Goal: Transaction & Acquisition: Purchase product/service

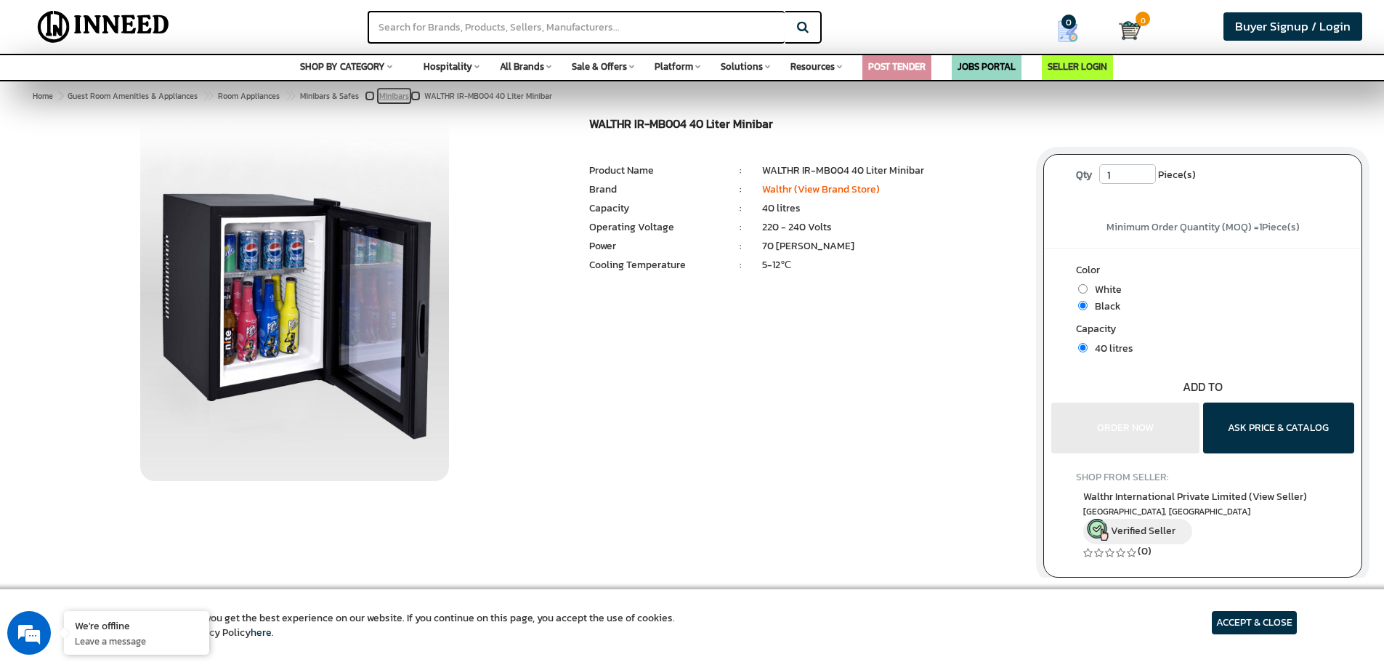
click at [397, 94] on span "Minibars" at bounding box center [394, 96] width 30 height 12
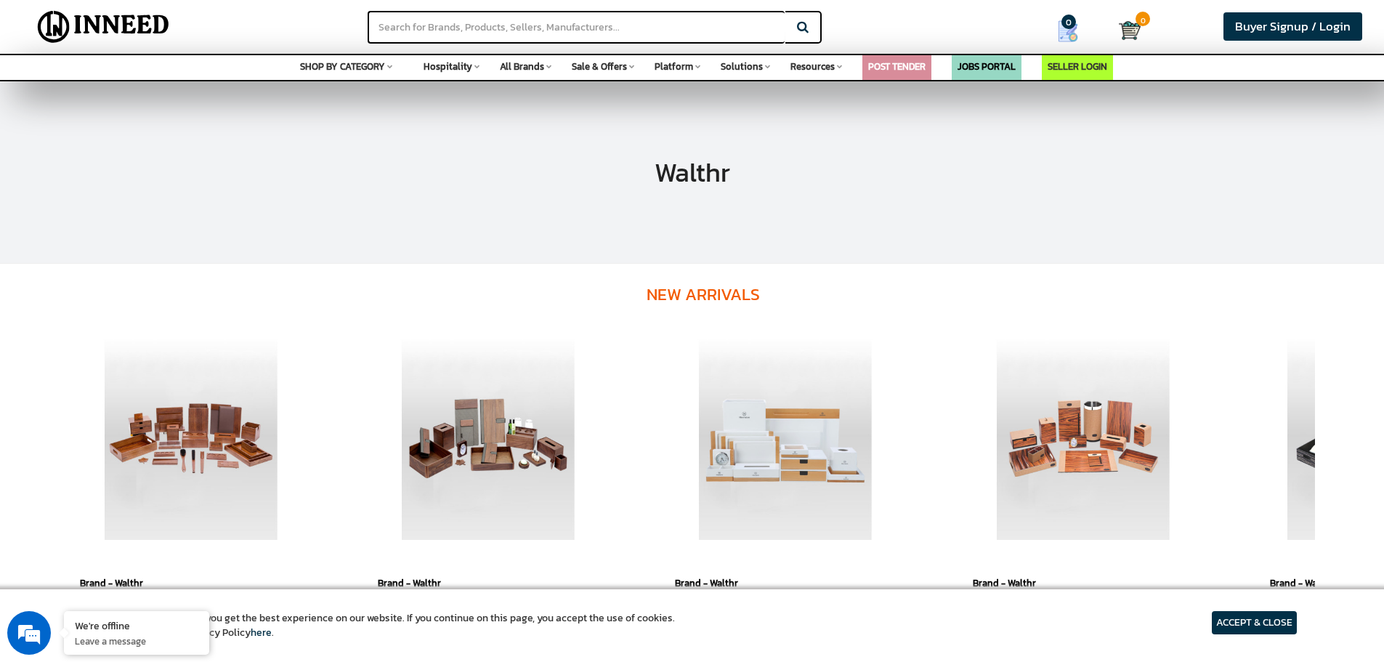
scroll to position [73, 0]
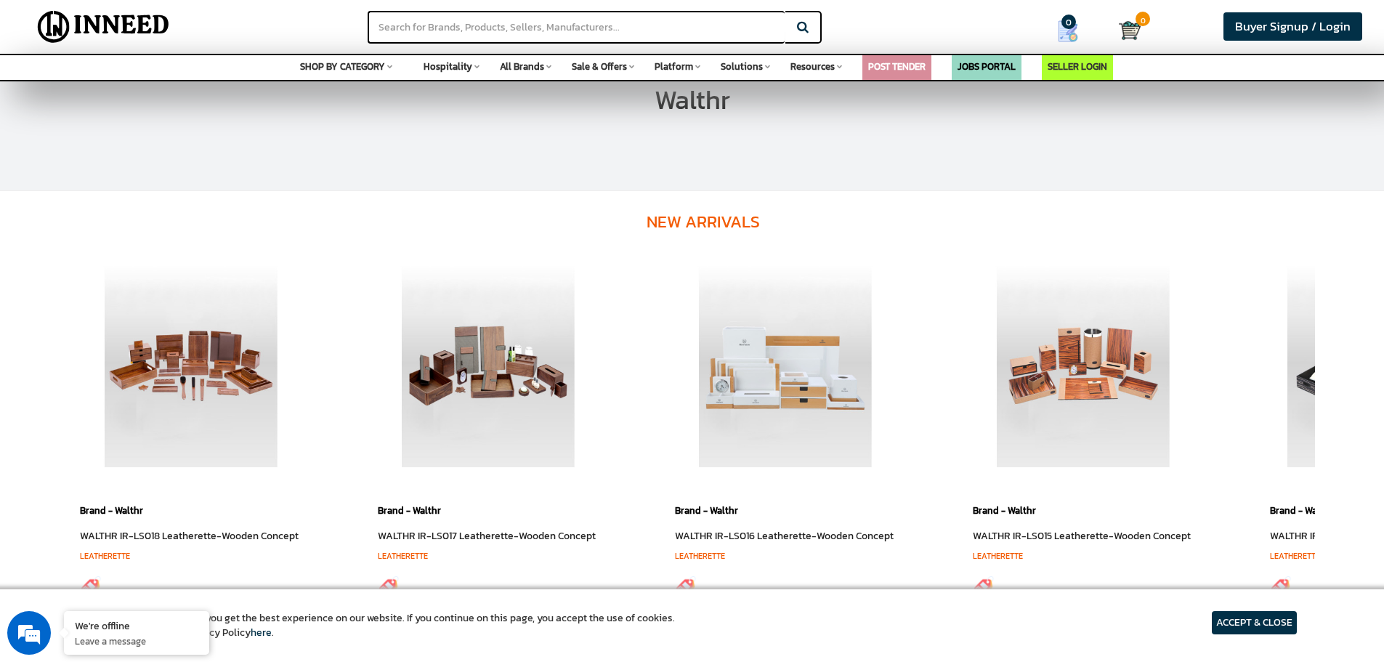
click at [1249, 621] on article "ACCEPT & CLOSE" at bounding box center [1254, 622] width 85 height 23
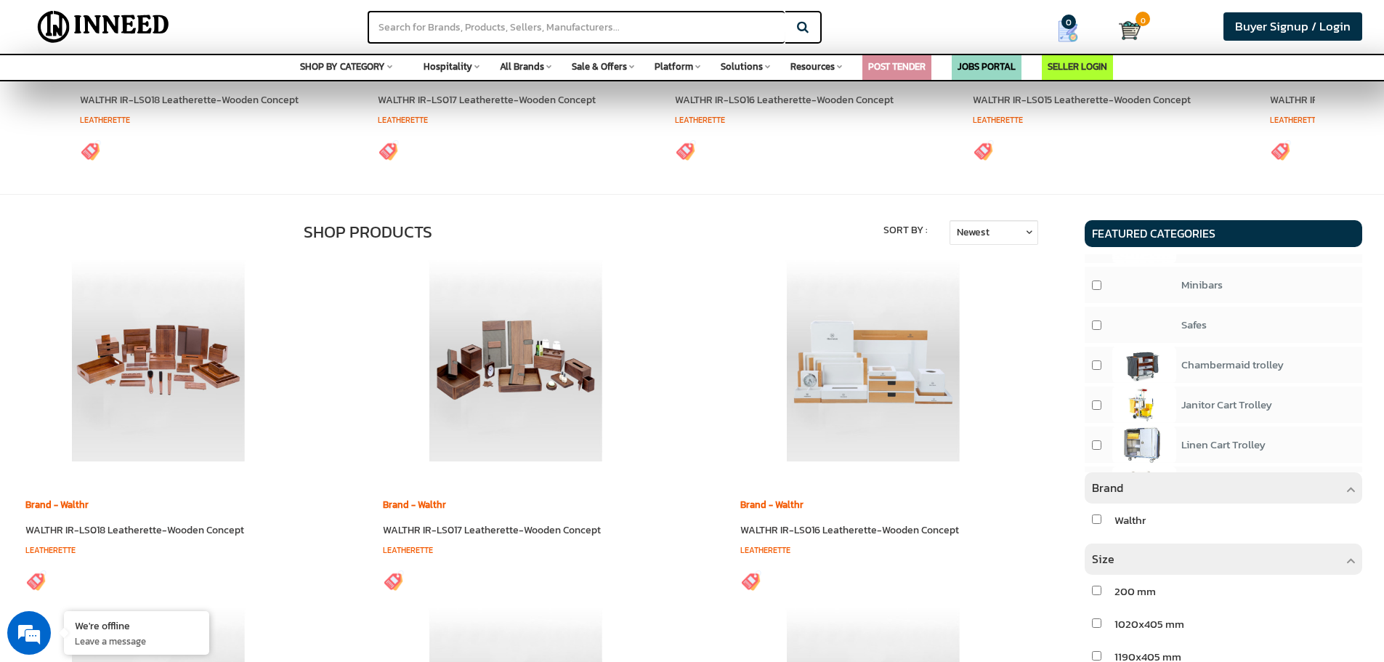
scroll to position [436, 0]
click at [1205, 272] on span "Minibars" at bounding box center [1201, 275] width 41 height 17
click at [1131, 275] on img at bounding box center [1131, 276] width 0 height 36
click at [1094, 272] on input "checkbox" at bounding box center [1096, 276] width 9 height 9
checkbox input "true"
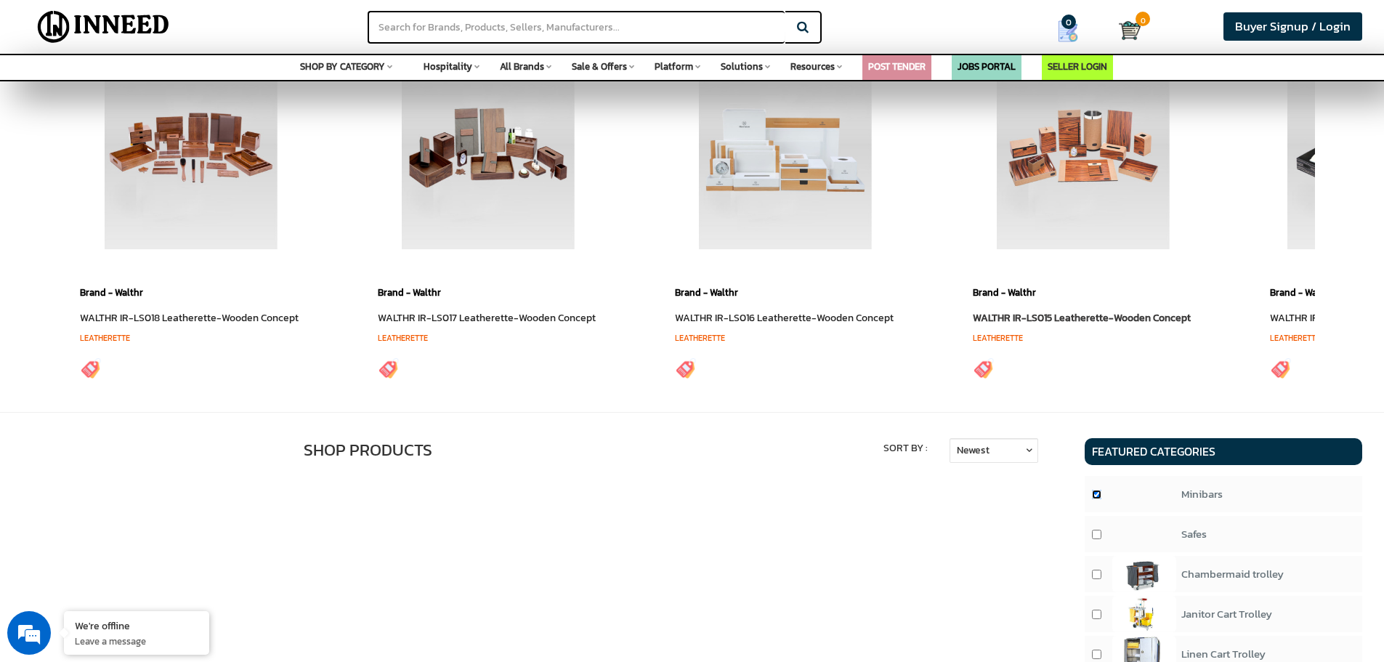
scroll to position [0, 0]
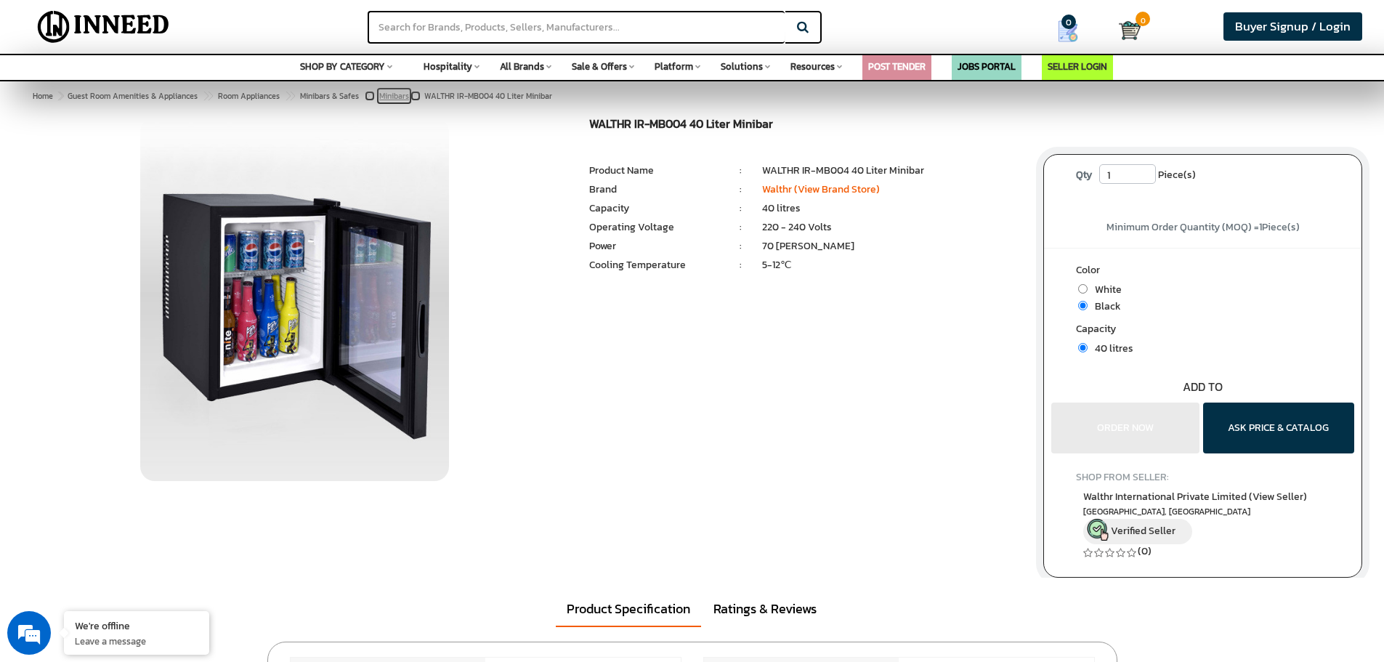
click at [392, 96] on span "Minibars" at bounding box center [394, 96] width 30 height 12
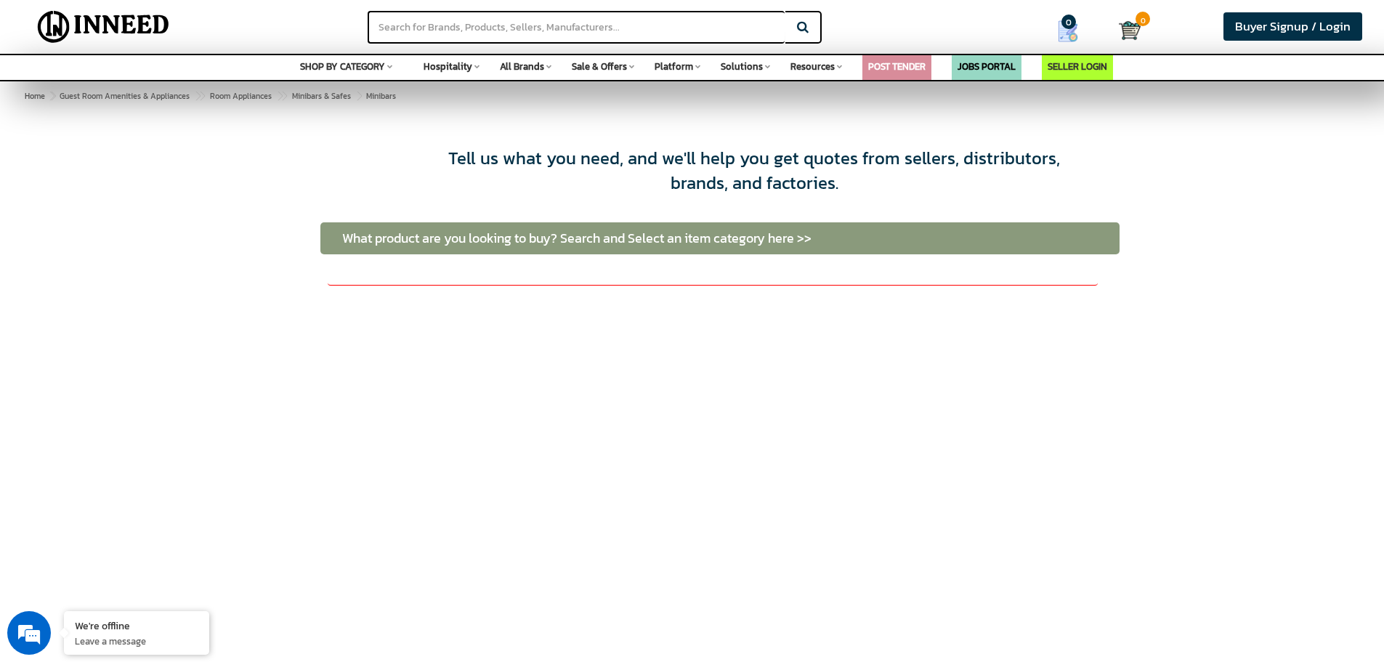
click at [410, 275] on input "text" at bounding box center [713, 273] width 770 height 25
type input "minibar waltr"
click at [388, 270] on input "minibar waltr" at bounding box center [713, 273] width 770 height 25
click at [392, 269] on input "minibar waltr" at bounding box center [713, 273] width 770 height 25
click at [318, 95] on span "Minibars & Safes" at bounding box center [321, 96] width 59 height 12
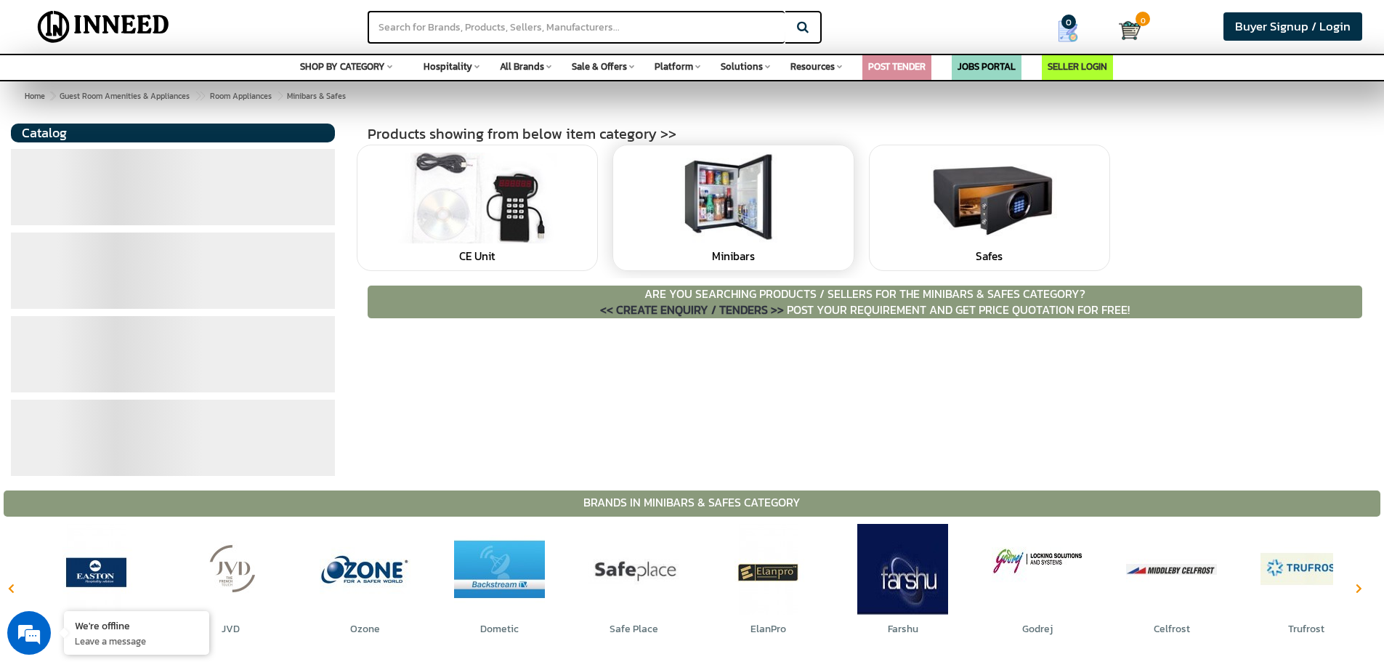
click at [743, 198] on link at bounding box center [733, 198] width 225 height 91
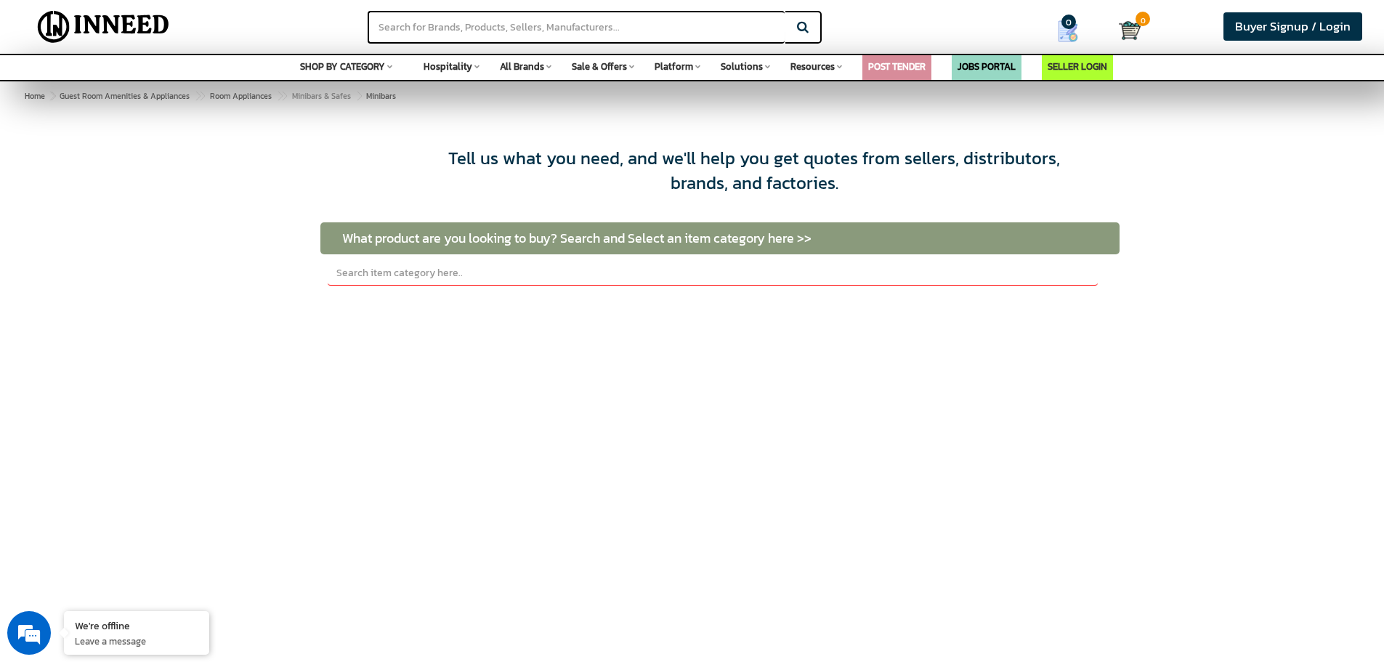
click at [326, 92] on span "Minibars & Safes" at bounding box center [321, 96] width 59 height 12
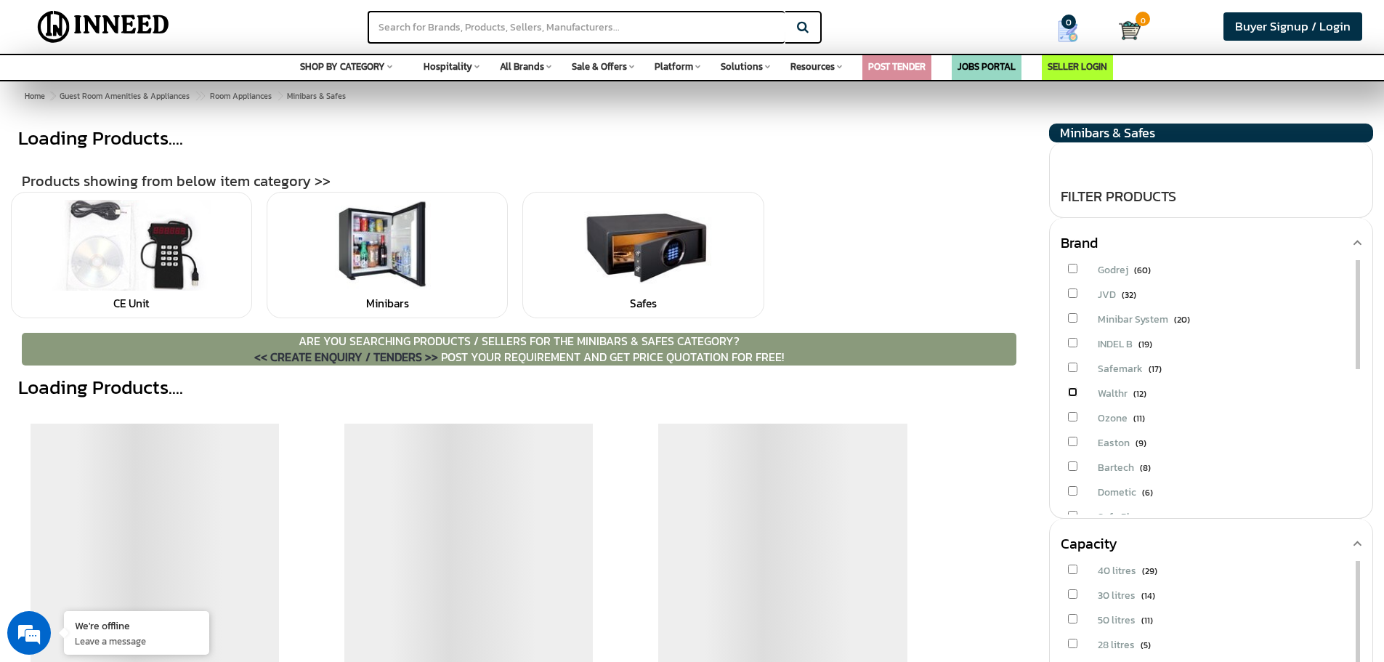
click at [1074, 391] on input "checkbox" at bounding box center [1072, 391] width 9 height 9
checkbox input "true"
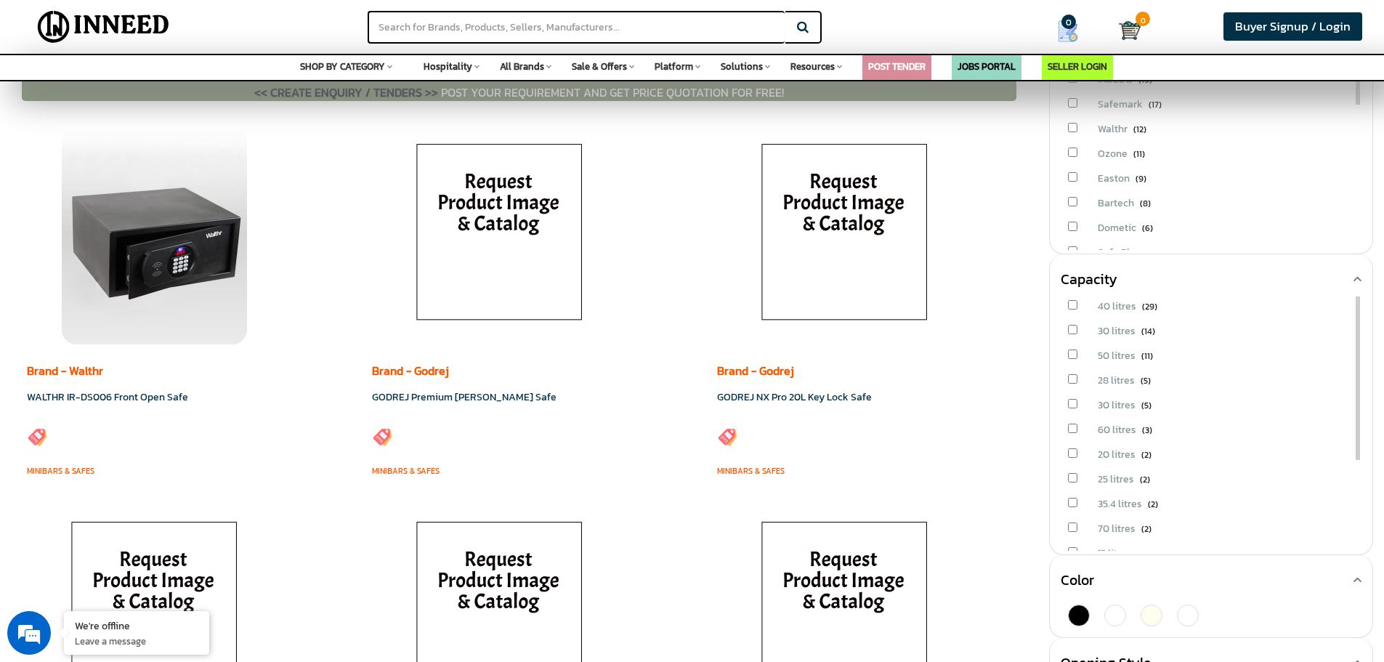
scroll to position [291, 0]
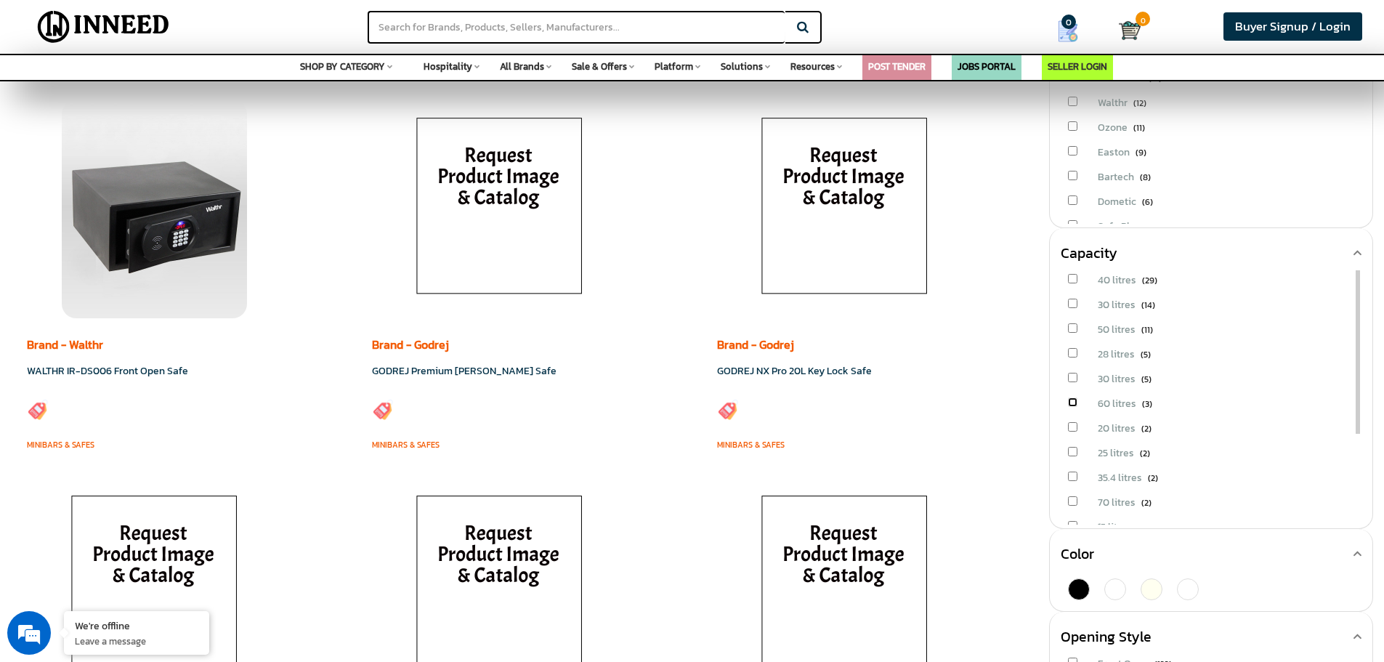
click at [1074, 400] on input "checkbox" at bounding box center [1072, 401] width 9 height 9
checkbox input "true"
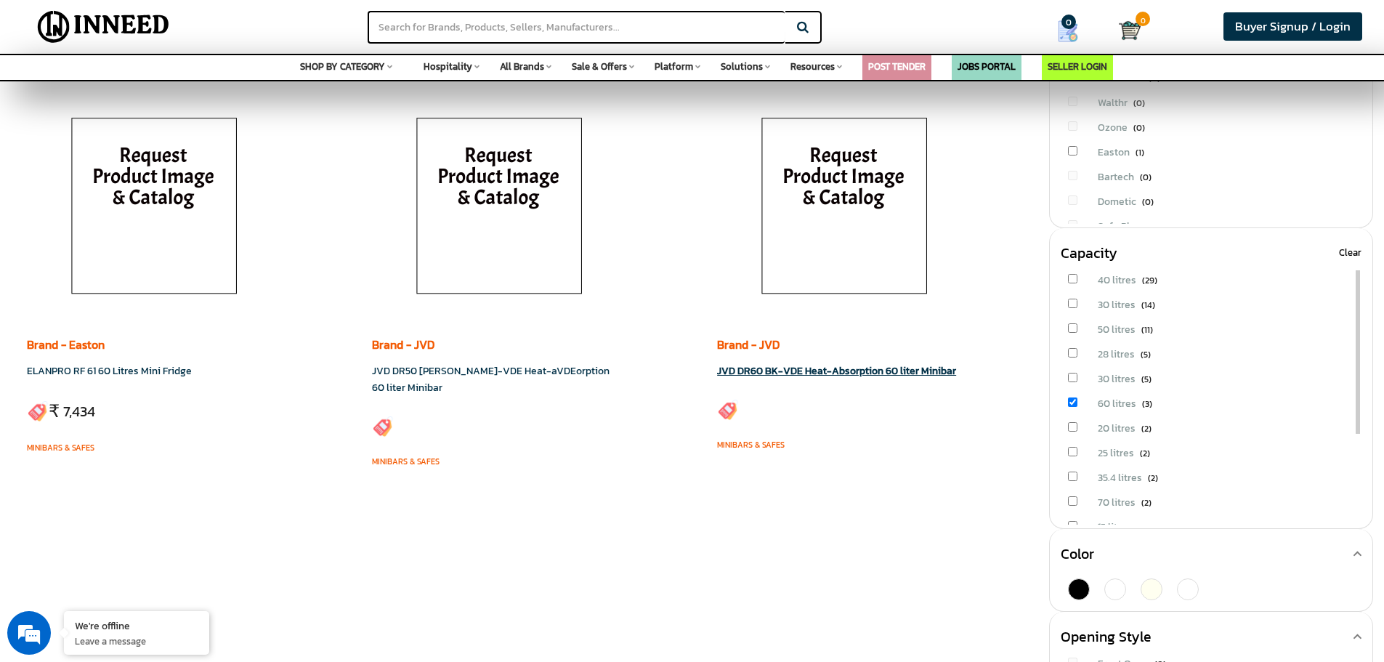
click at [738, 349] on link "Brand - JVD" at bounding box center [748, 344] width 62 height 17
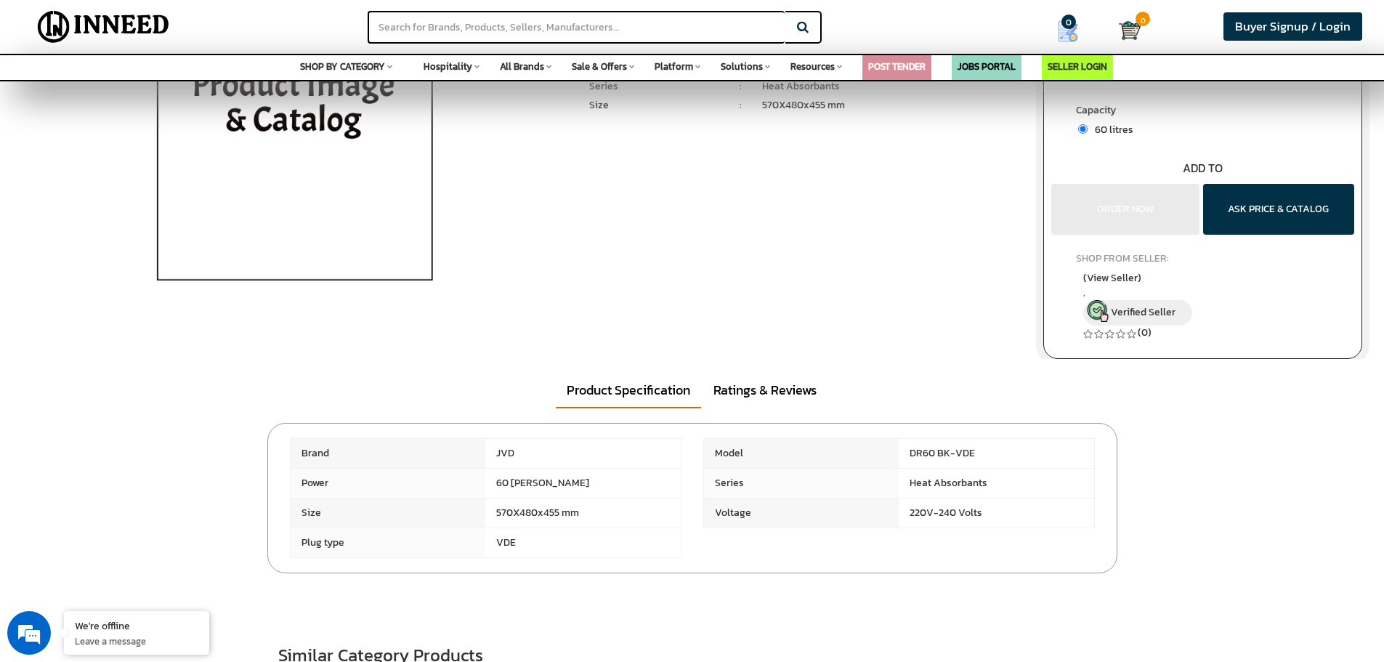
scroll to position [145, 0]
